Goal: Task Accomplishment & Management: Manage account settings

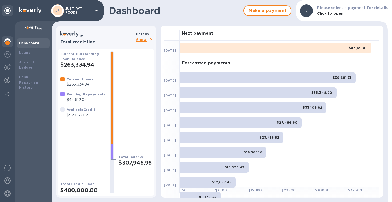
click at [144, 41] on p "Show" at bounding box center [145, 40] width 18 height 7
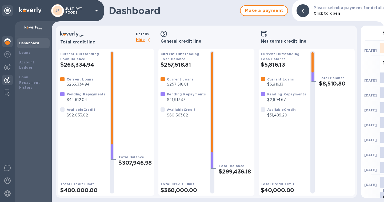
click at [7, 78] on img at bounding box center [7, 80] width 6 height 6
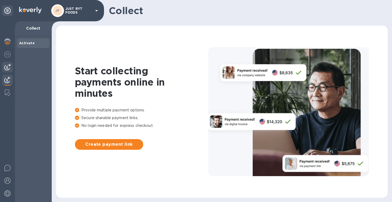
click at [7, 65] on img at bounding box center [7, 67] width 6 height 6
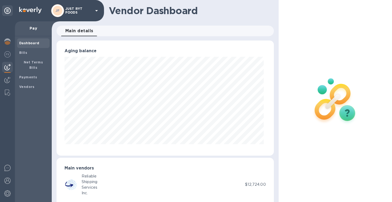
scroll to position [266423, 266324]
click at [27, 53] on span "Bills" at bounding box center [33, 52] width 28 height 5
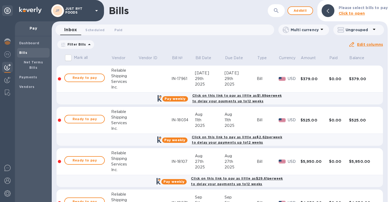
click at [0, 0] on icon at bounding box center [0, 0] width 0 height 0
click at [10, 42] on img at bounding box center [7, 41] width 6 height 6
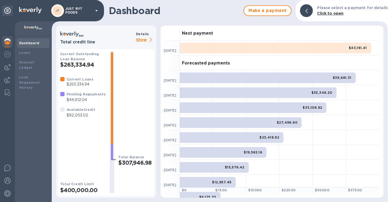
click at [140, 39] on p "Show" at bounding box center [145, 40] width 18 height 7
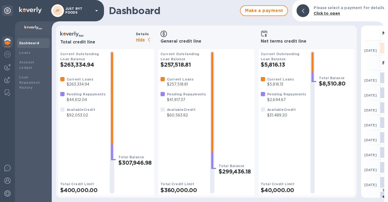
scroll to position [4, 0]
click at [9, 64] on img at bounding box center [7, 67] width 6 height 6
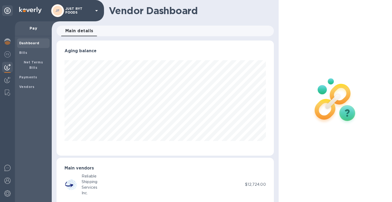
scroll to position [266423, 266324]
click at [24, 54] on b "Bills" at bounding box center [23, 53] width 8 height 4
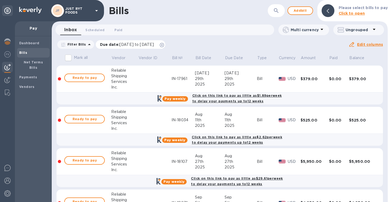
click at [164, 46] on icon at bounding box center [162, 45] width 4 height 4
click at [300, 13] on span "Add bill" at bounding box center [300, 10] width 16 height 6
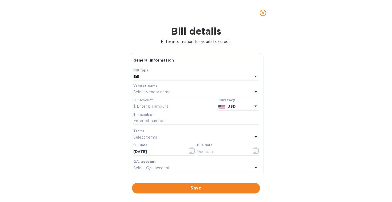
click at [152, 94] on p "Select vendor name" at bounding box center [151, 92] width 37 height 6
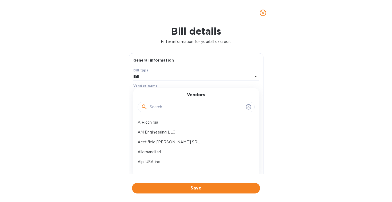
click at [154, 109] on input "text" at bounding box center [197, 107] width 94 height 8
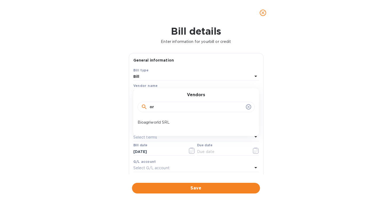
type input "o"
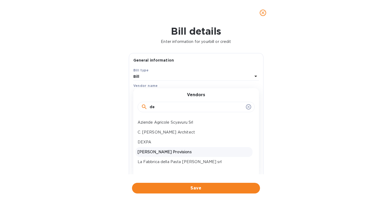
type input "de"
click at [154, 152] on p "[PERSON_NAME] Provisions" at bounding box center [194, 152] width 113 height 6
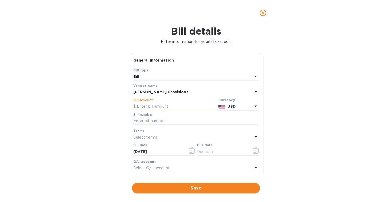
click at [158, 106] on input "text" at bounding box center [174, 107] width 83 height 8
type input "40,000"
click at [154, 123] on input "text" at bounding box center [196, 121] width 126 height 8
type input "92325"
click at [253, 151] on icon "button" at bounding box center [256, 150] width 6 height 6
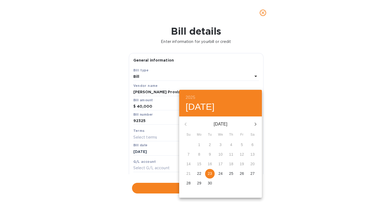
click at [210, 174] on p "23" at bounding box center [210, 173] width 4 height 5
type input "[DATE]"
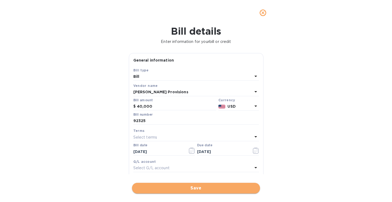
click at [196, 188] on span "Save" at bounding box center [195, 188] width 119 height 6
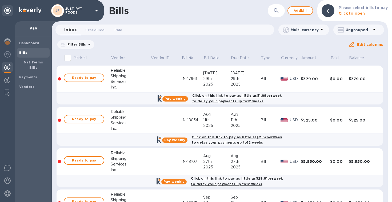
scroll to position [155, 0]
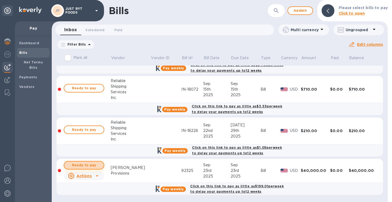
click at [91, 164] on span "Ready to pay" at bounding box center [84, 165] width 31 height 6
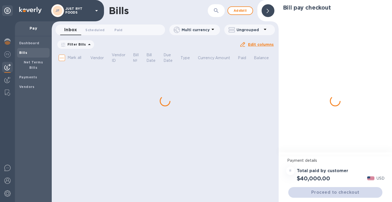
scroll to position [0, 0]
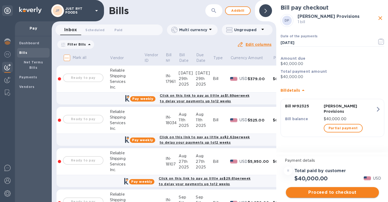
click at [329, 193] on span "Proceed to checkout" at bounding box center [332, 192] width 84 height 6
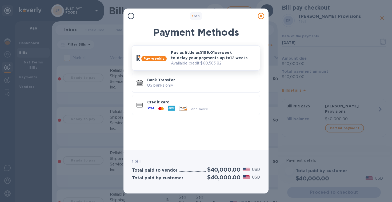
click at [220, 66] on p "Available credit: $60,563.82" at bounding box center [213, 64] width 84 height 6
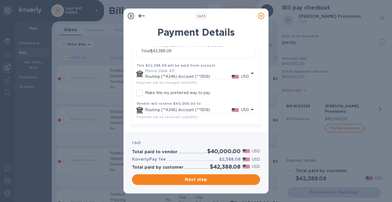
scroll to position [110, 0]
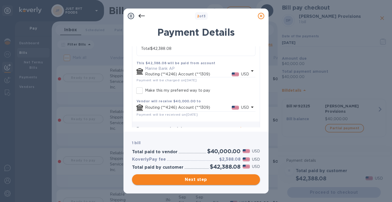
click at [198, 181] on span "Next step" at bounding box center [195, 179] width 119 height 6
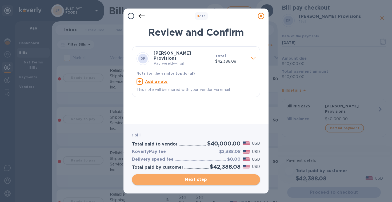
click at [198, 181] on span "Next step" at bounding box center [195, 179] width 119 height 6
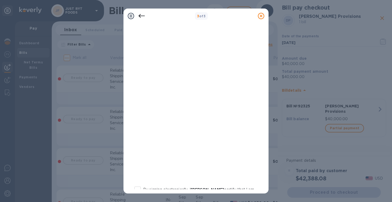
scroll to position [102, 0]
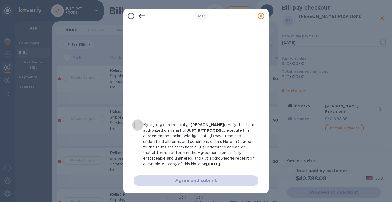
click at [137, 120] on input "By signing electronically, I [PERSON_NAME] certify that I am authorized on beha…" at bounding box center [137, 124] width 11 height 11
checkbox input "true"
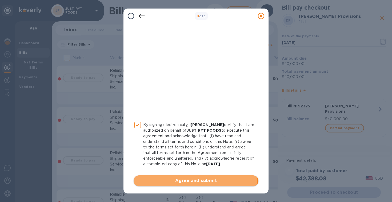
click at [193, 181] on span "Agree and submit" at bounding box center [196, 181] width 116 height 6
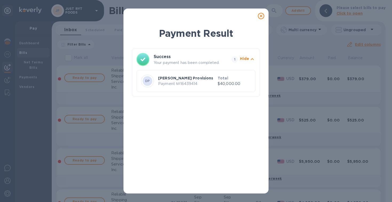
click at [260, 16] on icon at bounding box center [261, 16] width 6 height 6
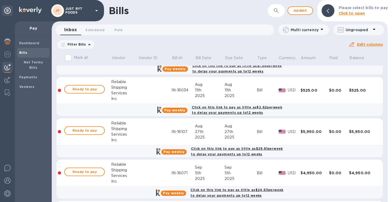
scroll to position [0, 0]
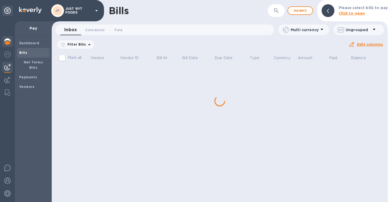
click at [8, 42] on img at bounding box center [7, 41] width 6 height 6
